Goal: Information Seeking & Learning: Learn about a topic

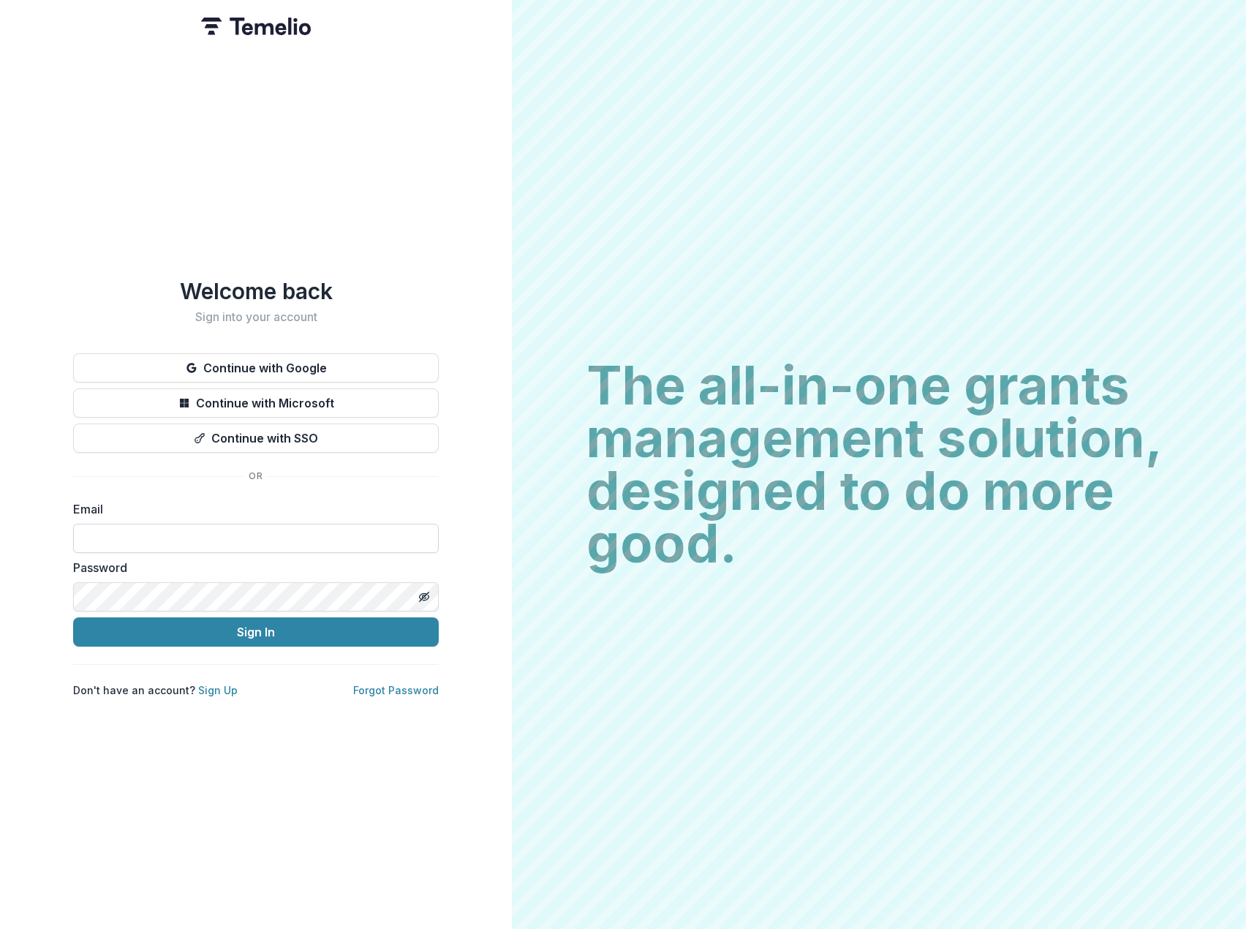
click at [232, 528] on input at bounding box center [256, 538] width 366 height 29
type input "**********"
click at [222, 640] on button "Sign In" at bounding box center [256, 631] width 366 height 29
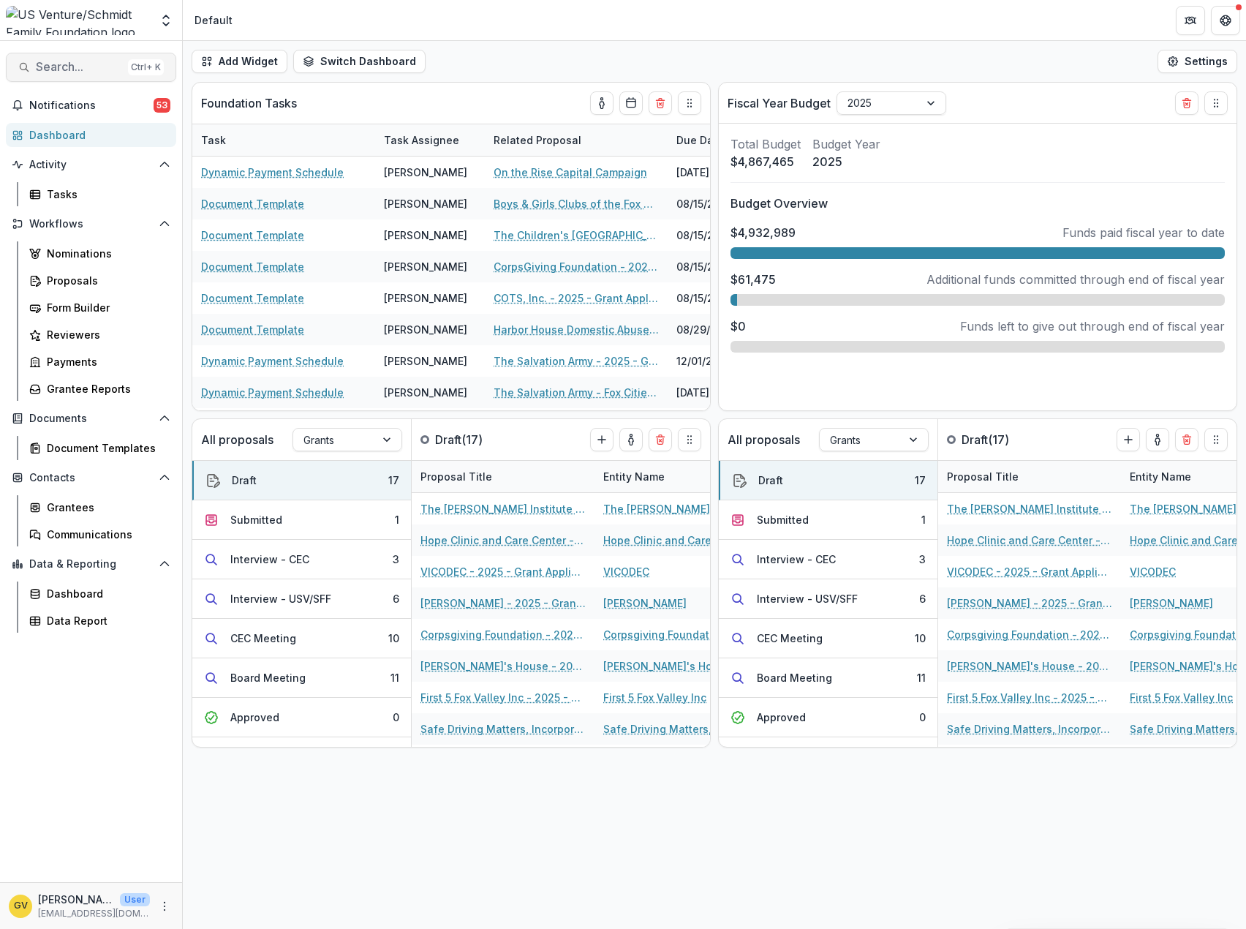
click at [31, 69] on button "Search... Ctrl + K" at bounding box center [91, 67] width 170 height 29
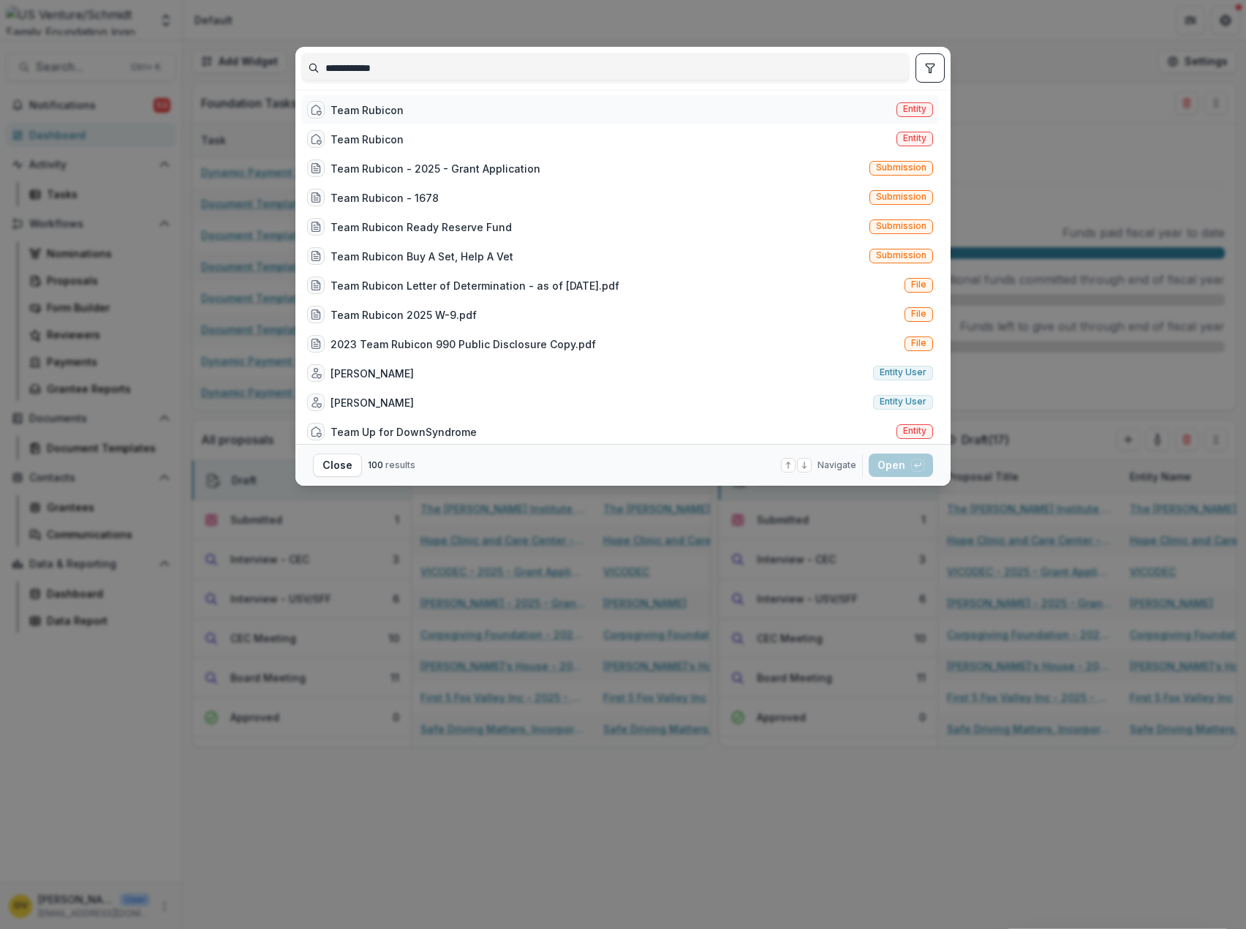
type input "**********"
click at [372, 111] on div "Team Rubicon" at bounding box center [367, 109] width 73 height 15
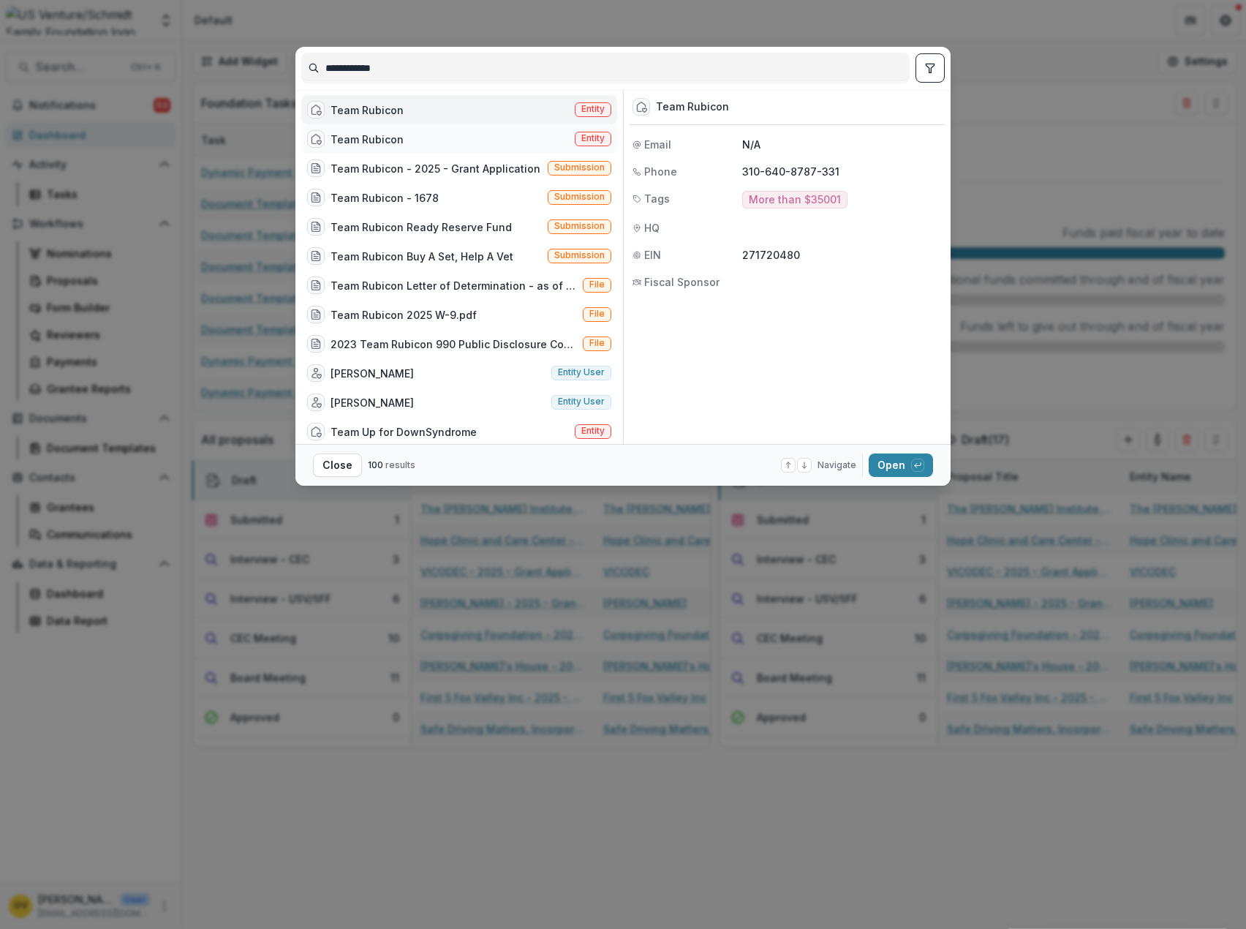
click at [358, 136] on div "Team Rubicon" at bounding box center [367, 139] width 73 height 15
click at [363, 106] on div "Team Rubicon" at bounding box center [367, 109] width 73 height 15
click at [337, 133] on div "Team Rubicon" at bounding box center [367, 139] width 73 height 15
click at [339, 102] on div "Team Rubicon" at bounding box center [367, 109] width 73 height 15
click at [344, 132] on div "Team Rubicon" at bounding box center [367, 139] width 73 height 15
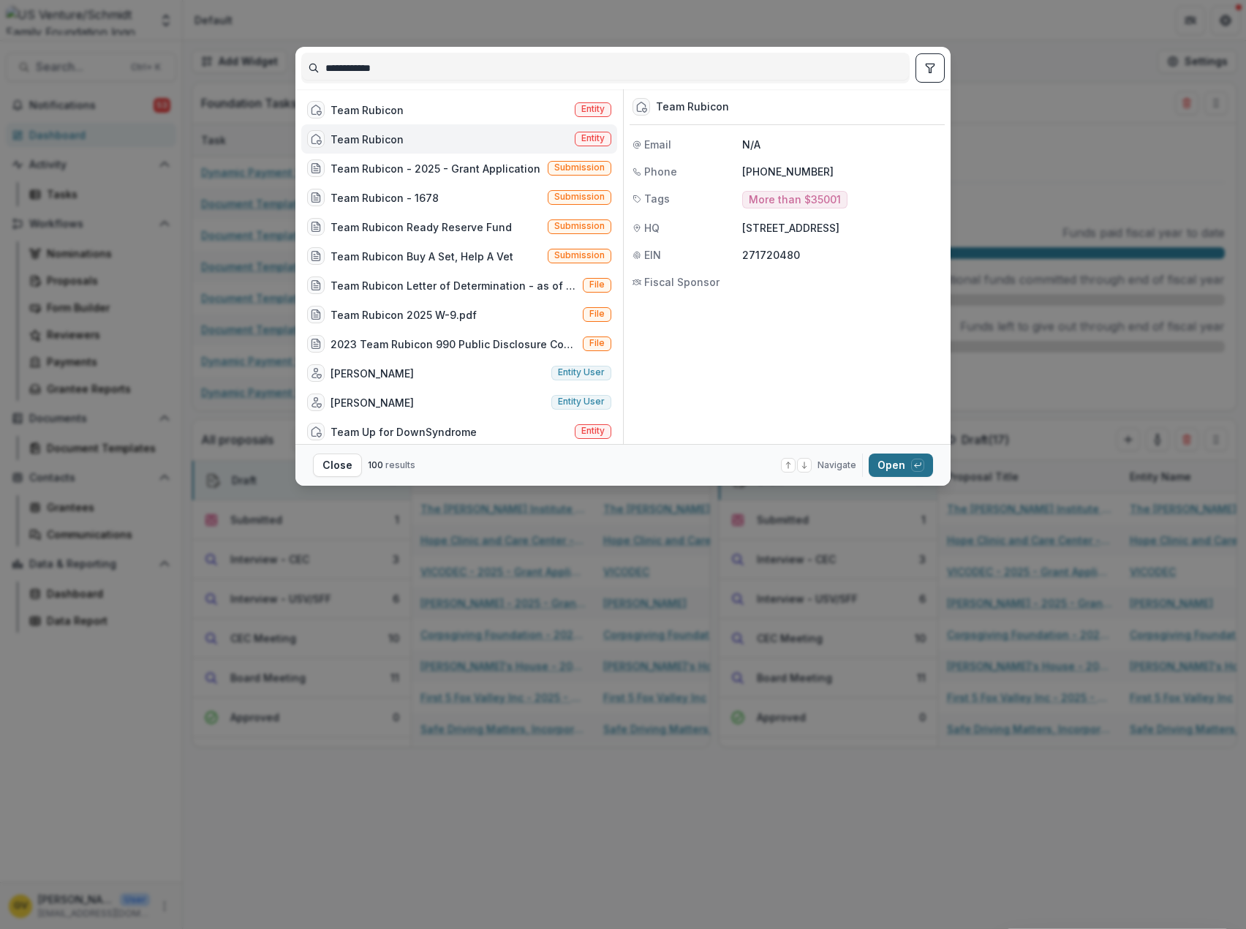
click at [883, 457] on button "Open with enter key" at bounding box center [901, 464] width 64 height 23
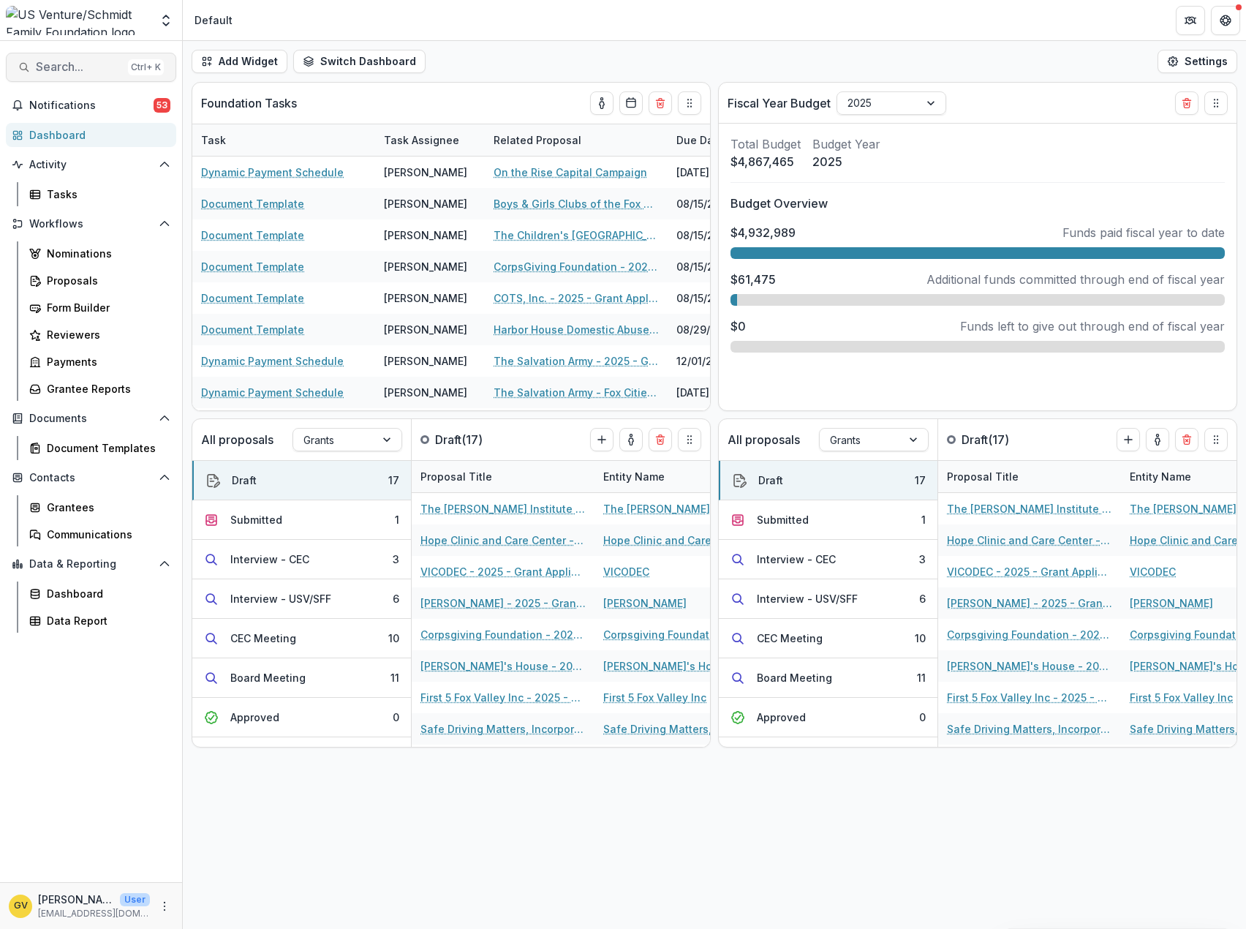
click at [50, 63] on span "Search..." at bounding box center [79, 67] width 86 height 14
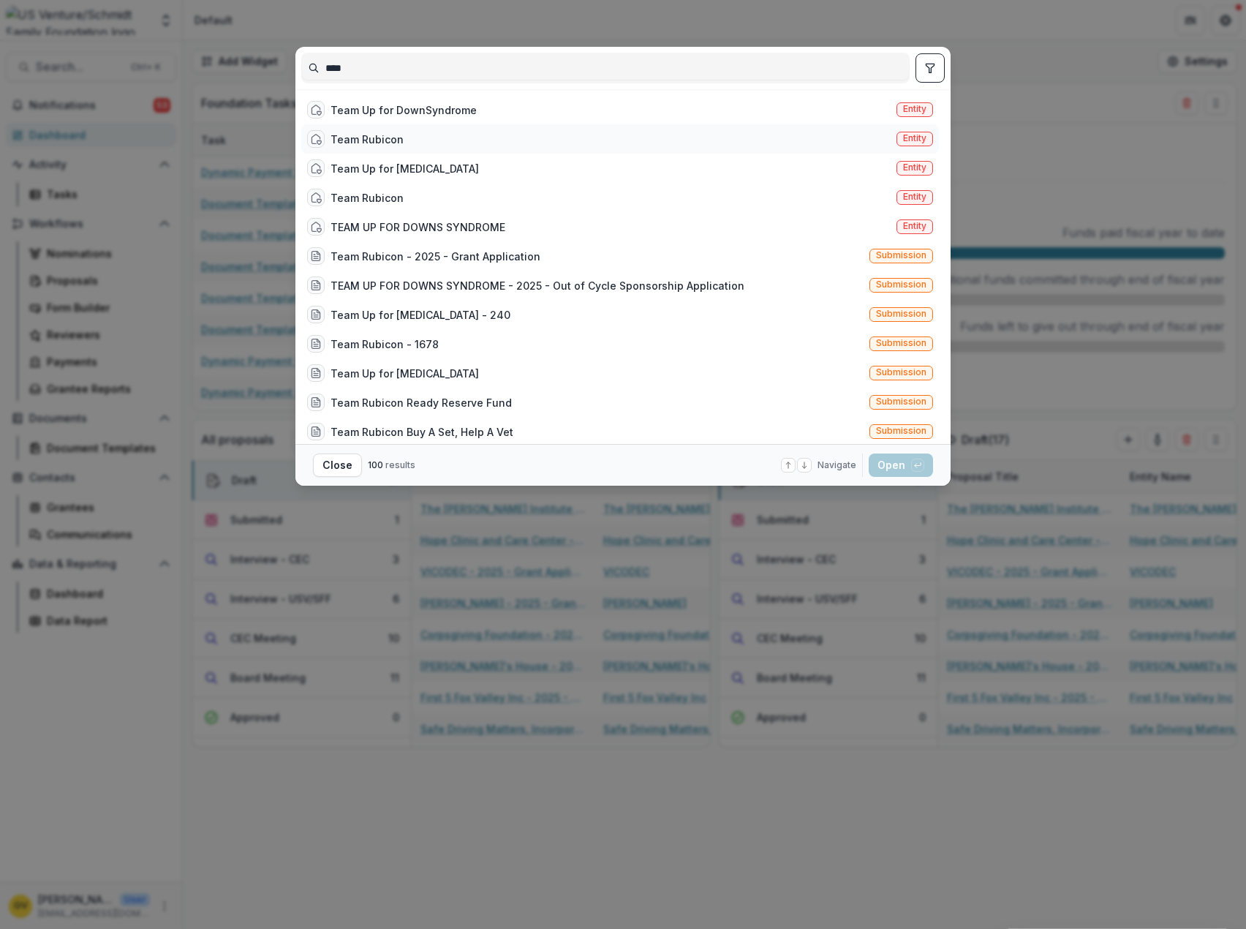
type input "****"
click at [366, 137] on div "Team Rubicon" at bounding box center [367, 139] width 73 height 15
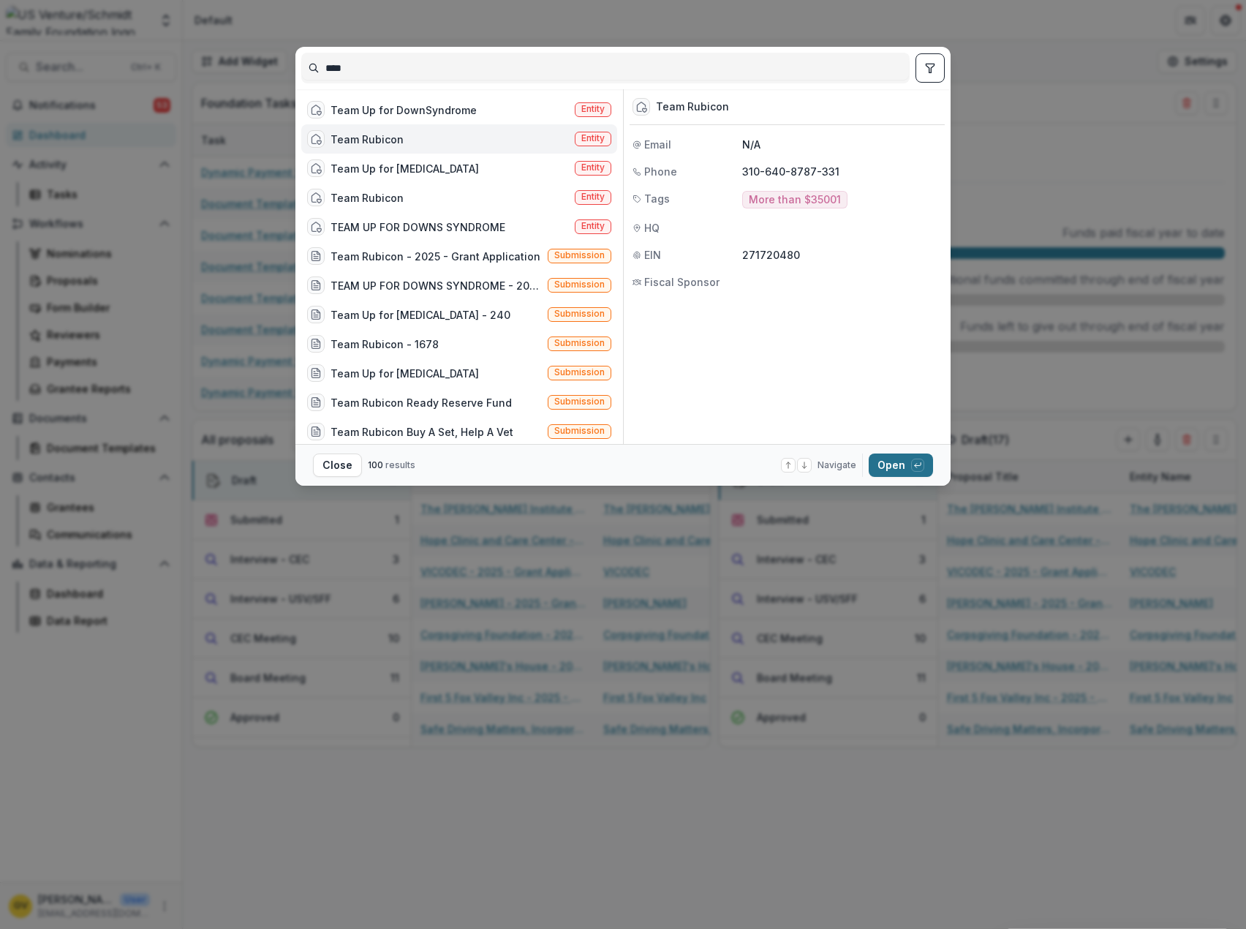
click at [888, 459] on button "Open with enter key" at bounding box center [901, 464] width 64 height 23
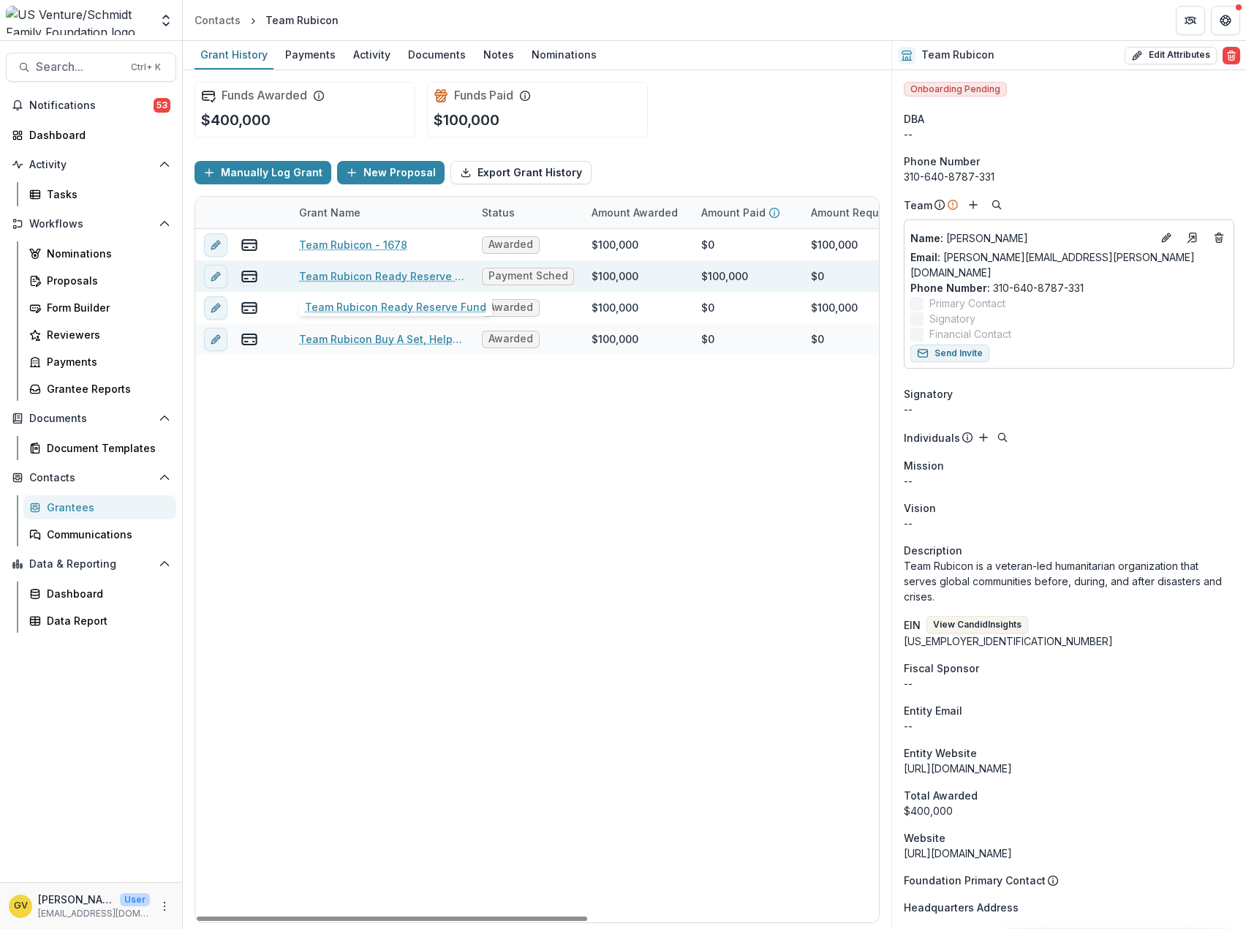
click at [334, 274] on link "Team Rubicon Ready Reserve Fund" at bounding box center [381, 275] width 165 height 15
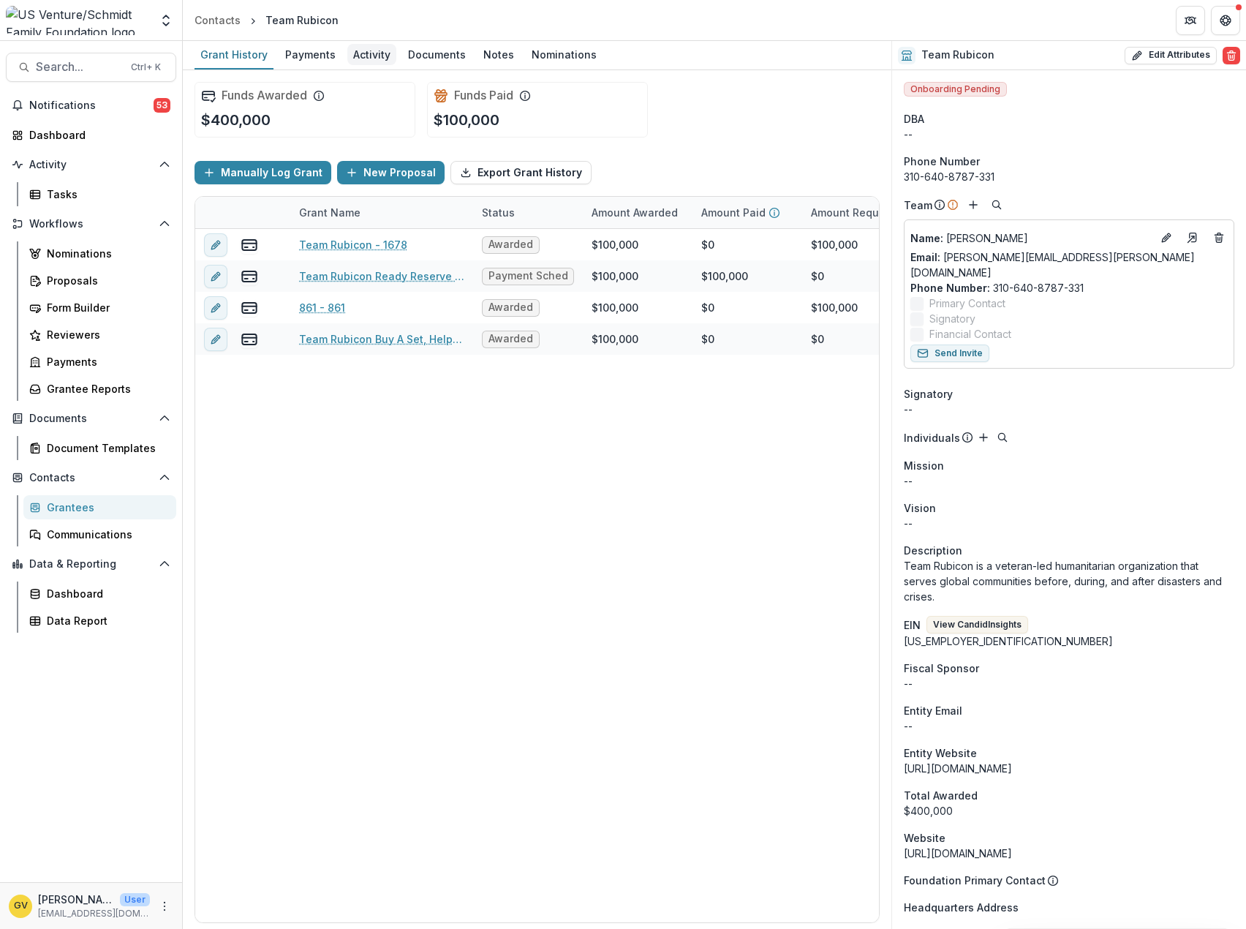
click at [379, 59] on div "Activity" at bounding box center [371, 54] width 49 height 21
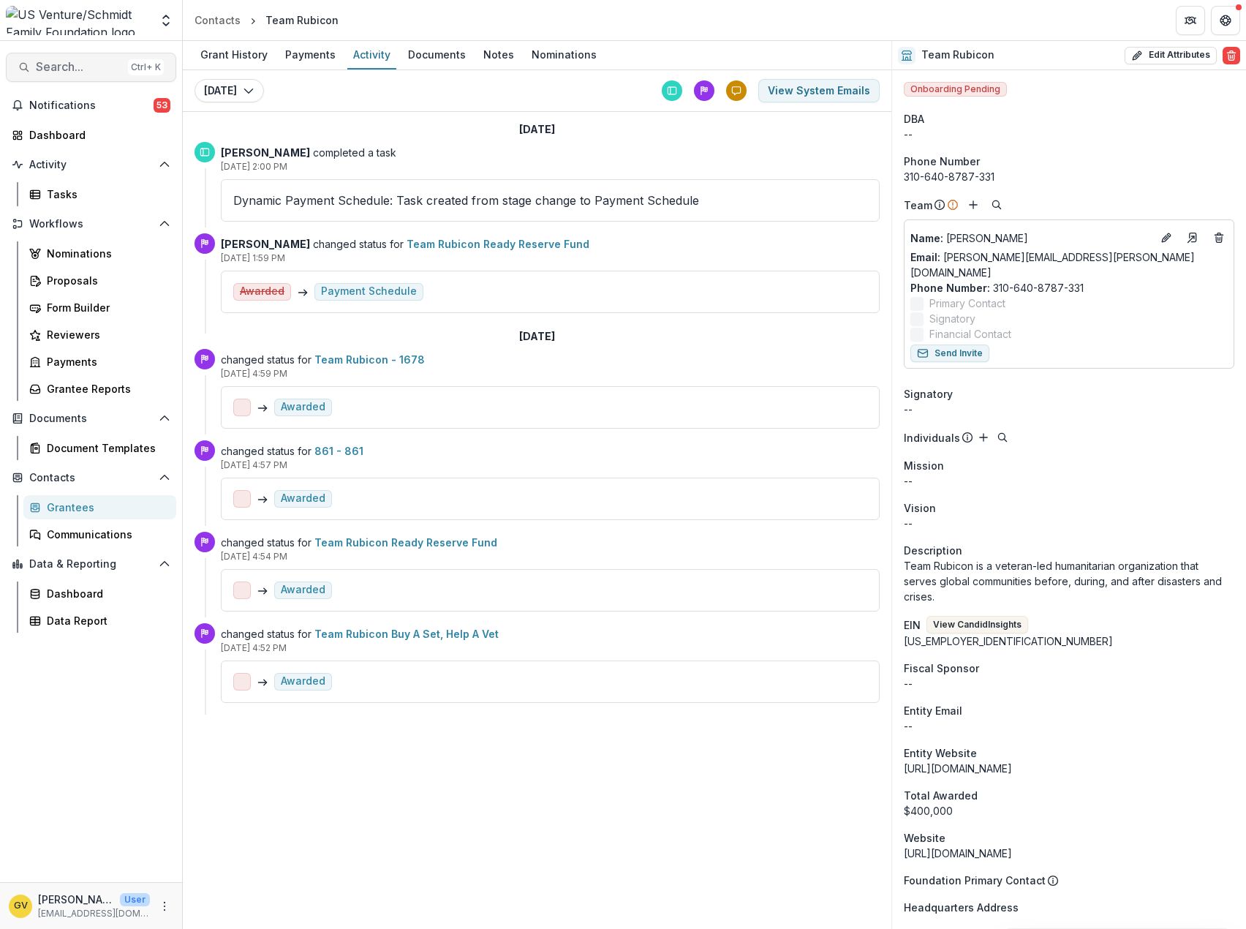
click at [44, 67] on span "Search..." at bounding box center [79, 67] width 86 height 14
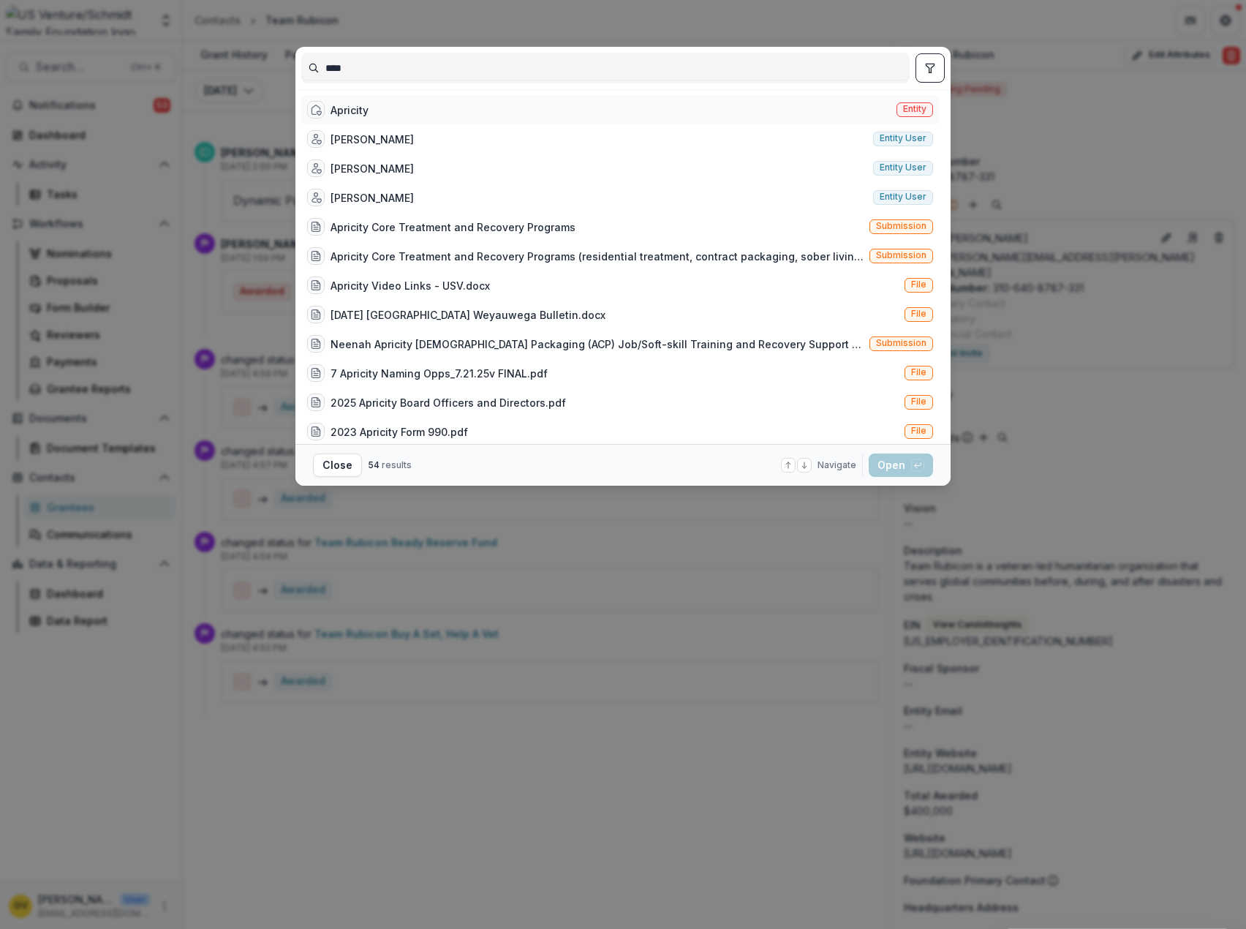
type input "****"
click at [350, 109] on div "Apricity" at bounding box center [350, 109] width 38 height 15
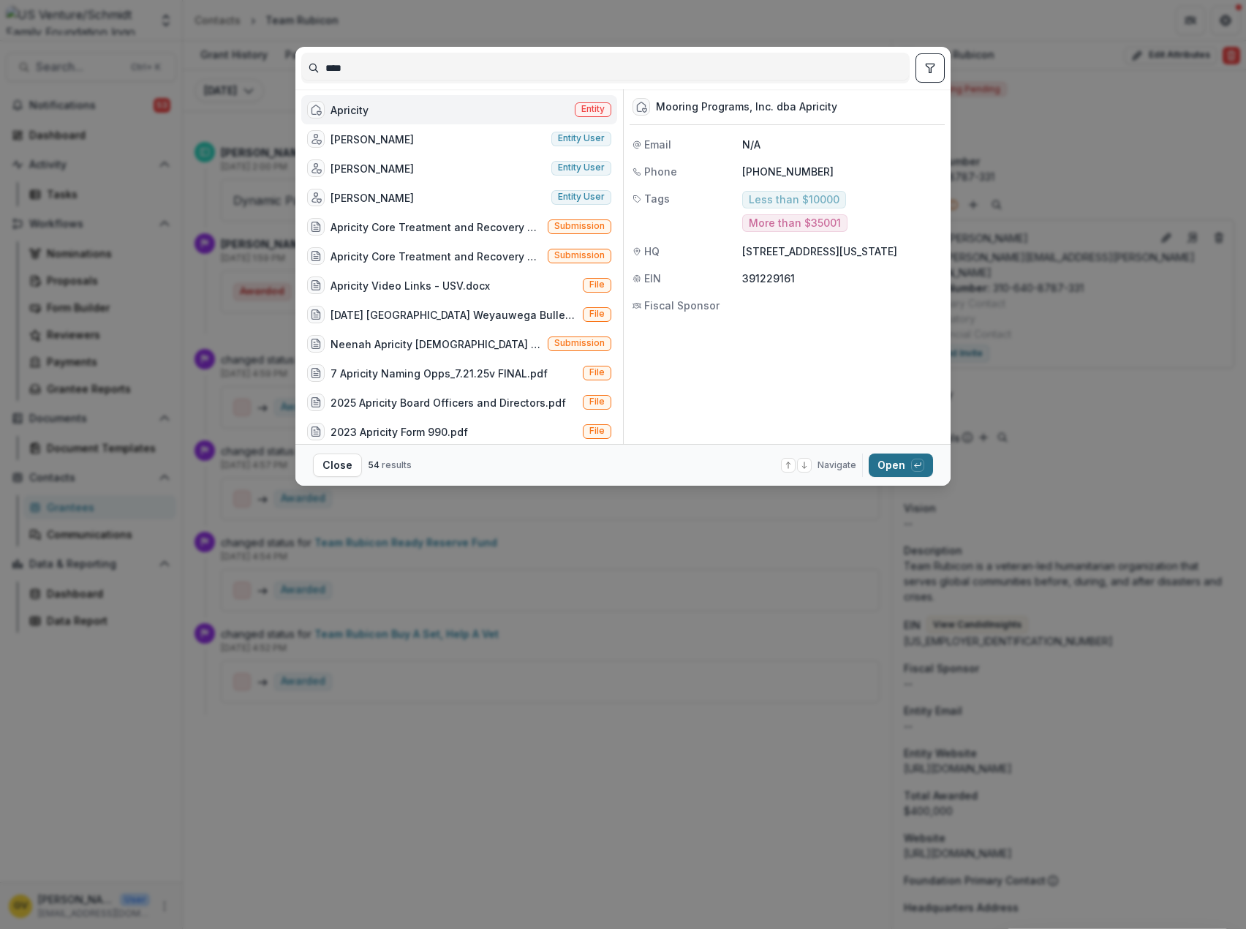
click at [891, 471] on button "Open with enter key" at bounding box center [901, 464] width 64 height 23
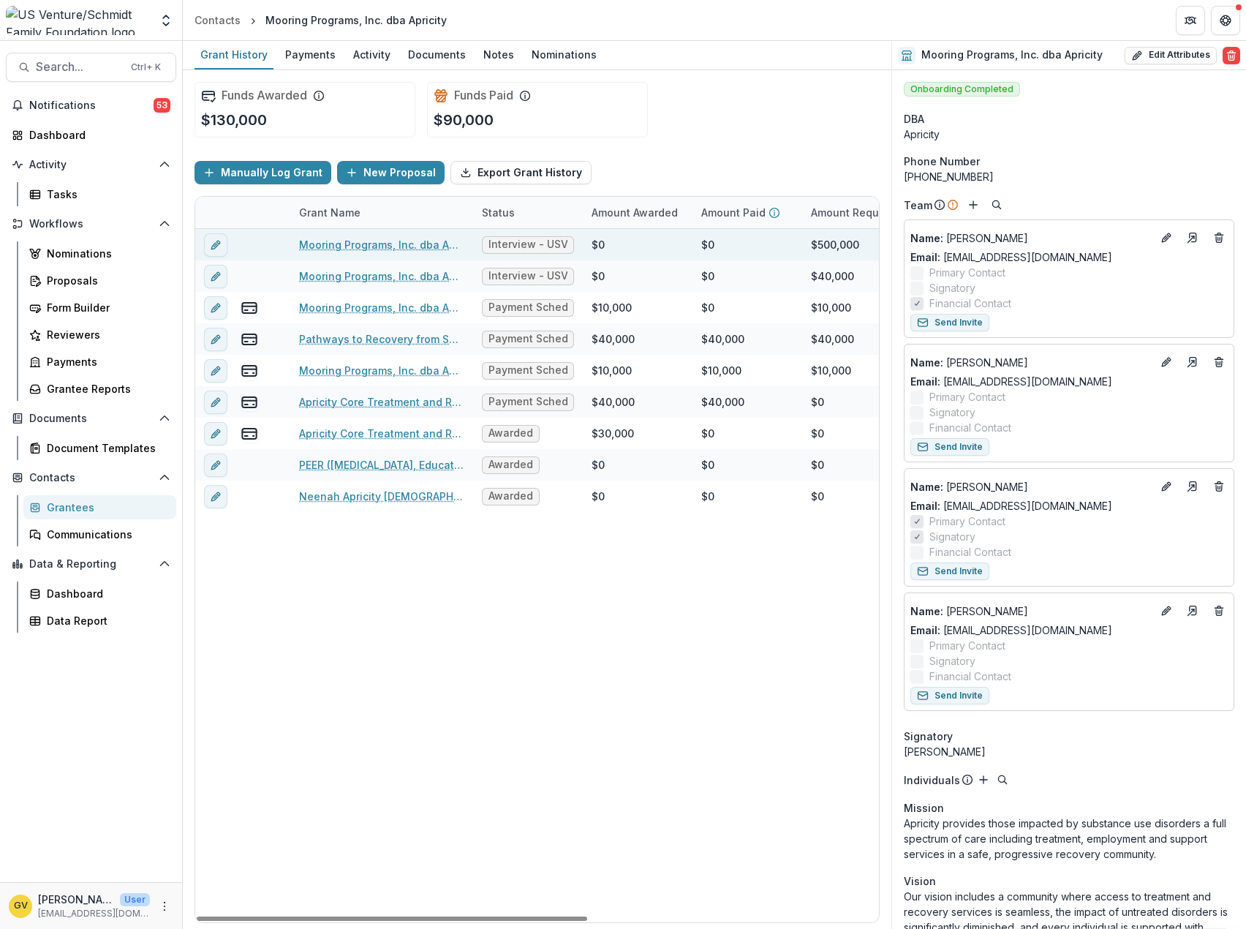
click at [331, 241] on link "Mooring Programs, Inc. dba Apricity - 2025 - Grant Application" at bounding box center [381, 244] width 165 height 15
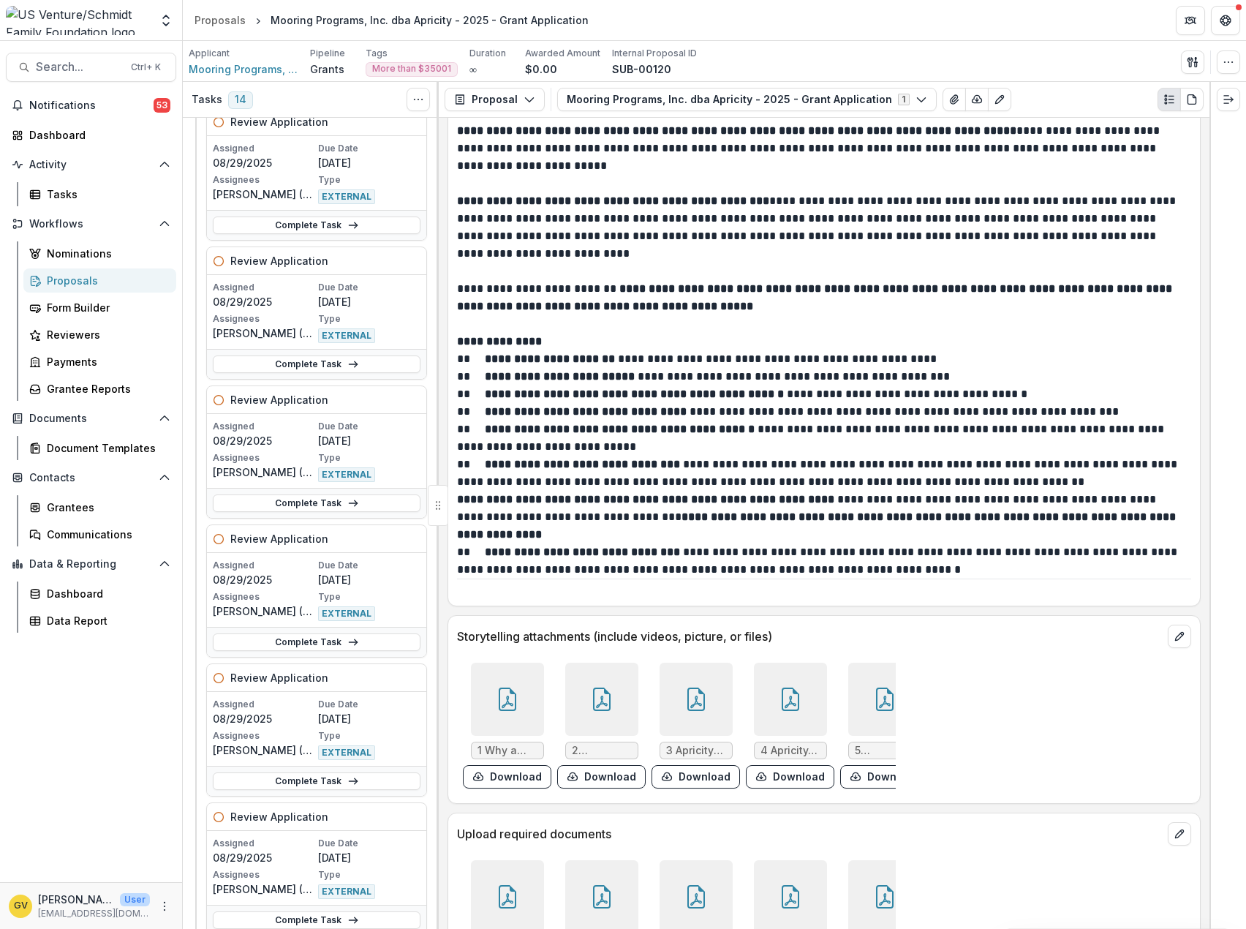
scroll to position [8484, 0]
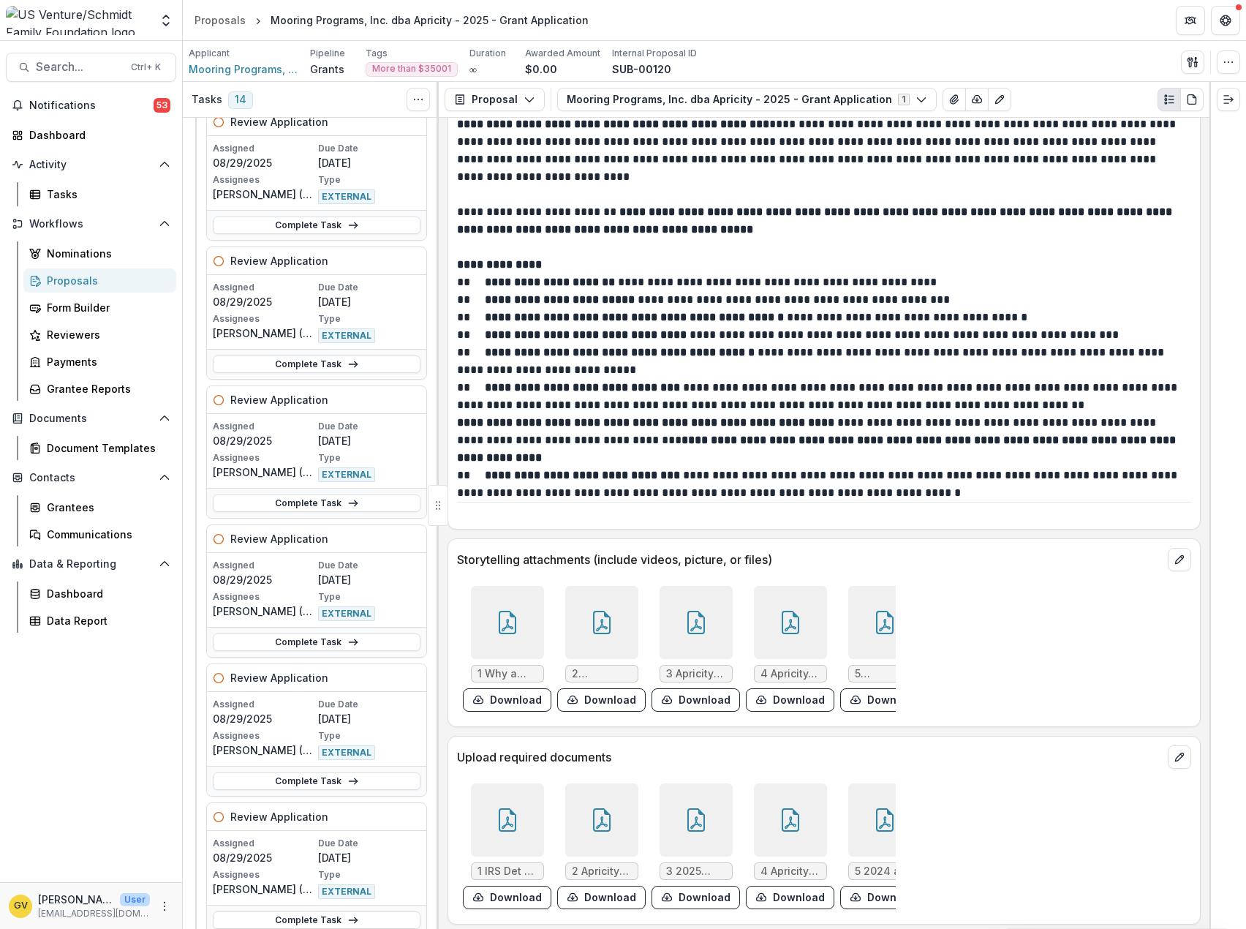
click at [518, 668] on span "1 Why a Centralized Campus Matters USVFINAL.pdf" at bounding box center [508, 674] width 60 height 12
click at [504, 611] on icon at bounding box center [507, 622] width 23 height 23
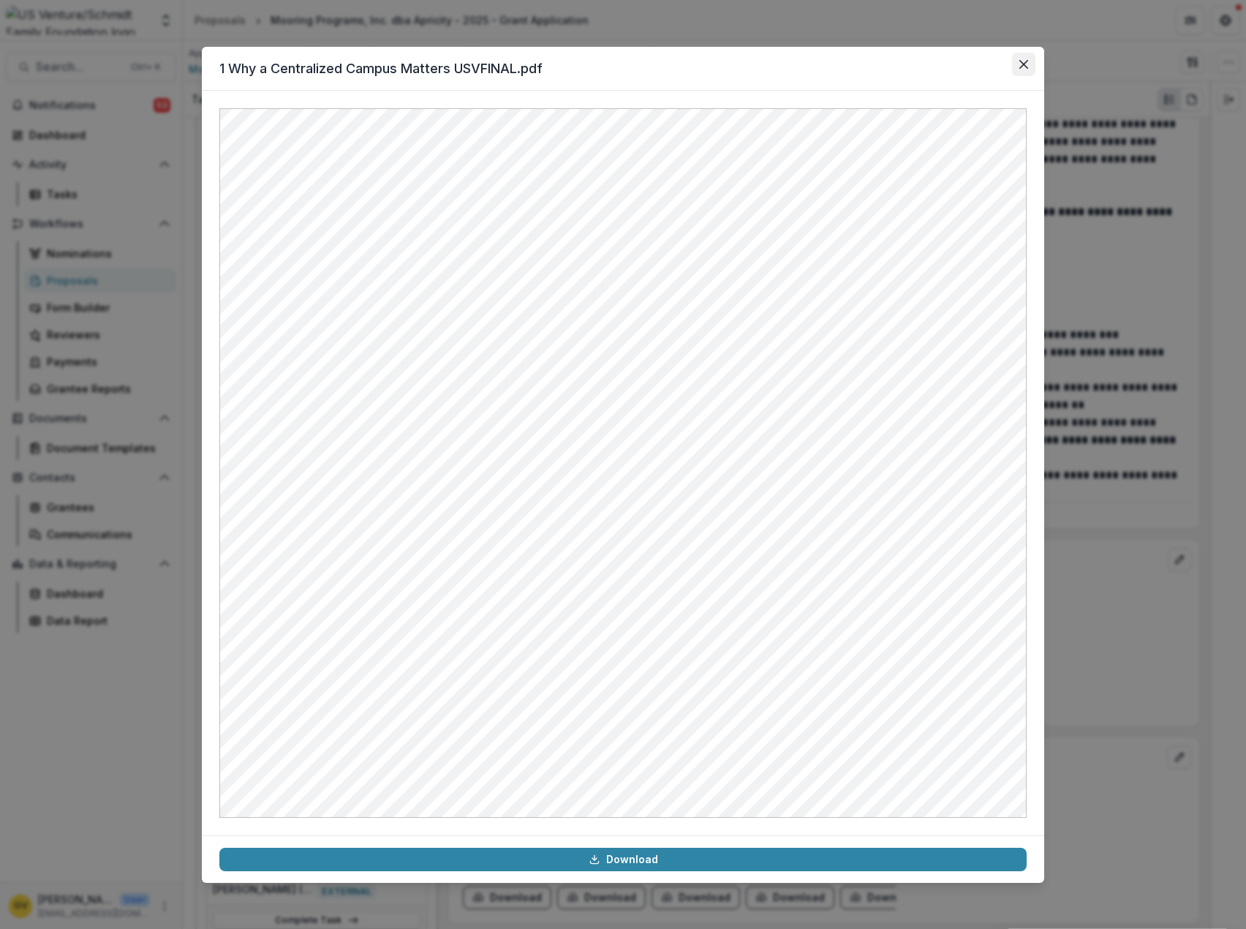
click at [1022, 61] on icon "Close" at bounding box center [1023, 64] width 9 height 9
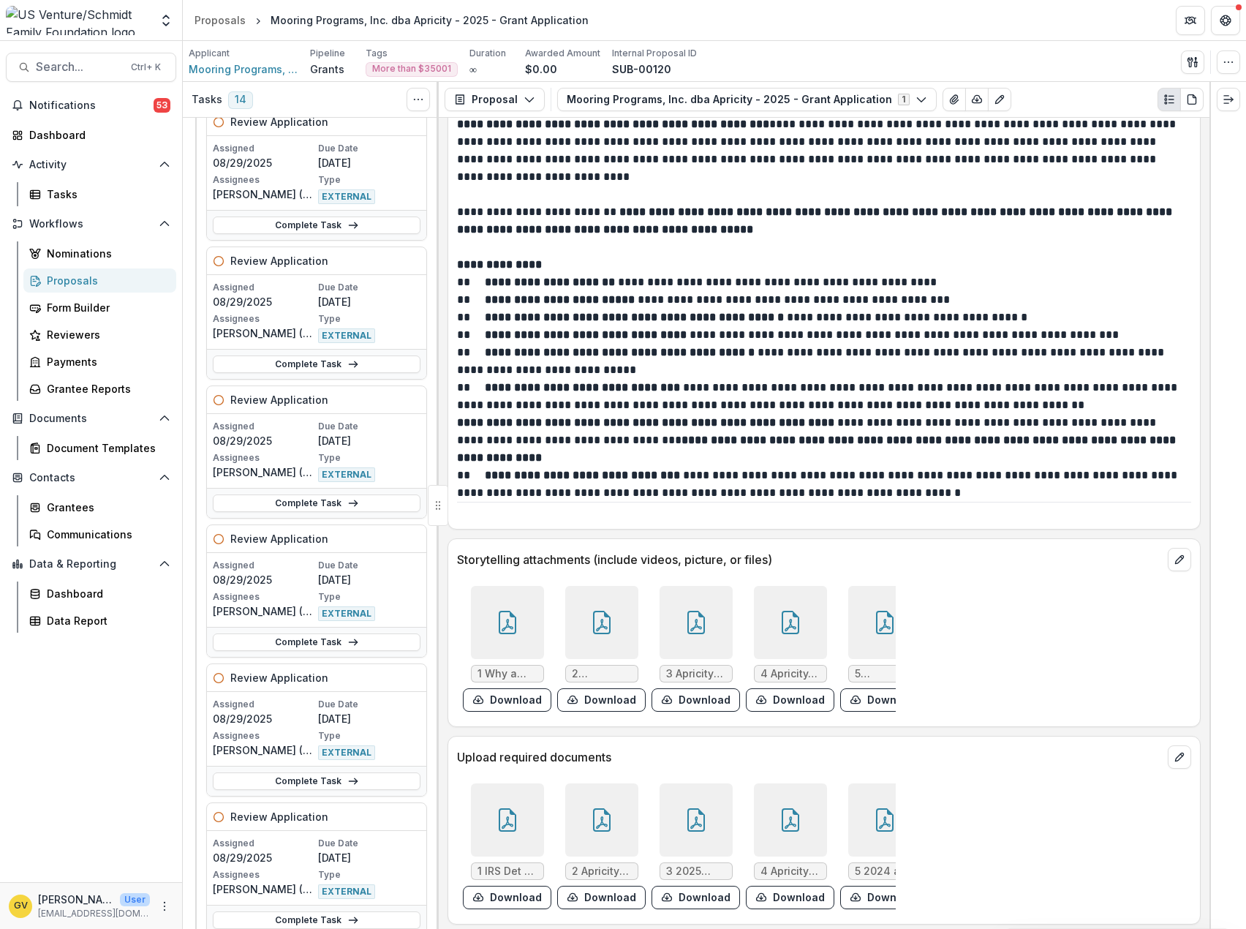
click at [593, 611] on div at bounding box center [601, 622] width 73 height 73
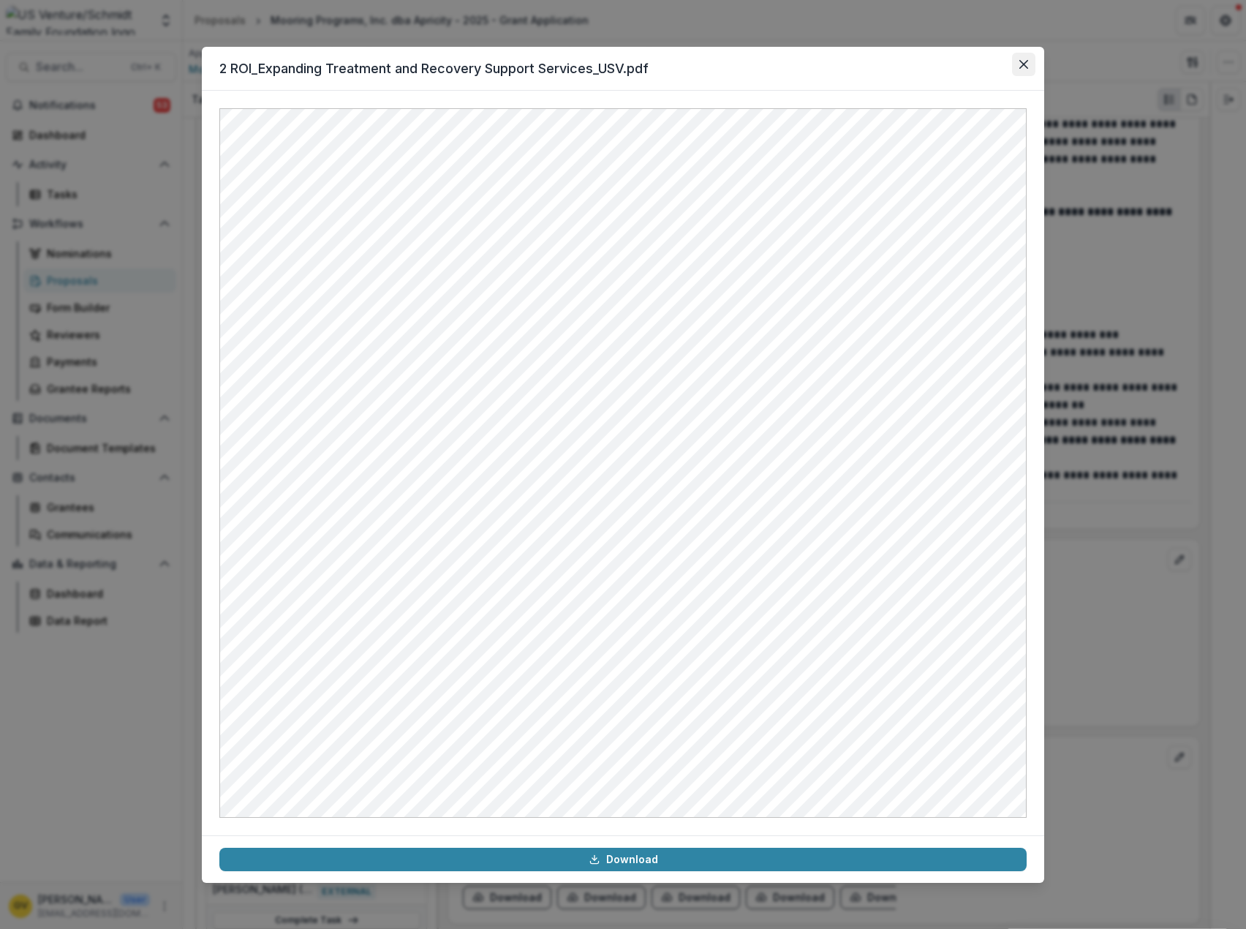
click at [1024, 68] on icon "Close" at bounding box center [1023, 64] width 9 height 9
